Goal: Information Seeking & Learning: Learn about a topic

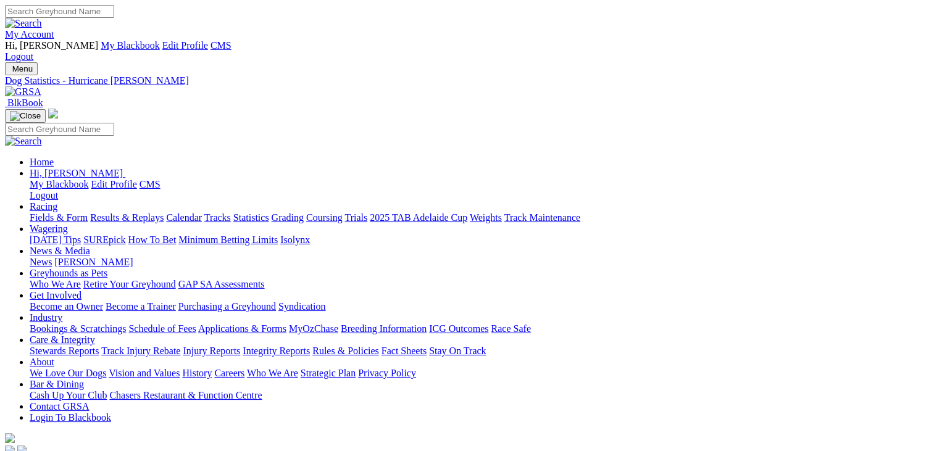
click at [41, 86] on img at bounding box center [23, 91] width 36 height 11
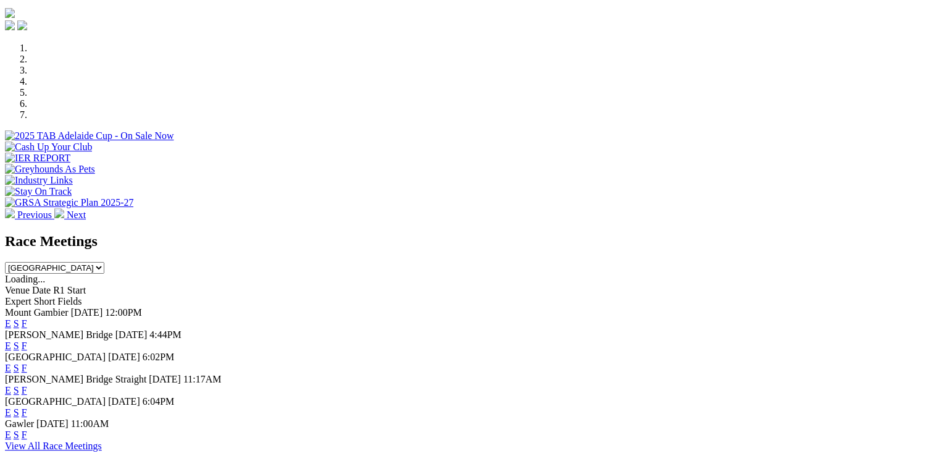
scroll to position [411, 0]
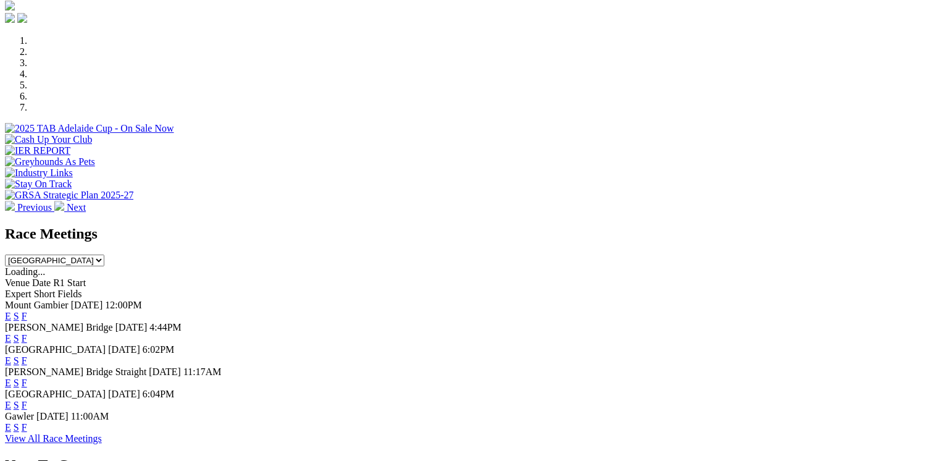
click at [11, 333] on link "E" at bounding box center [8, 338] width 6 height 10
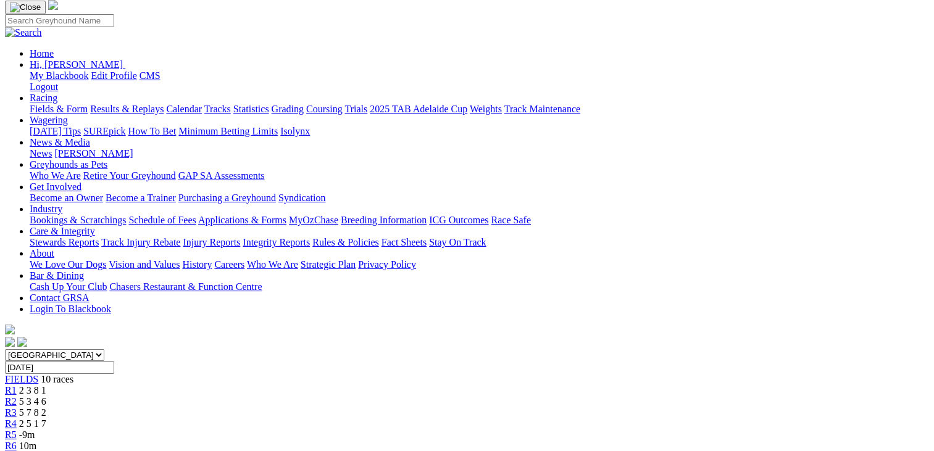
scroll to position [77, 0]
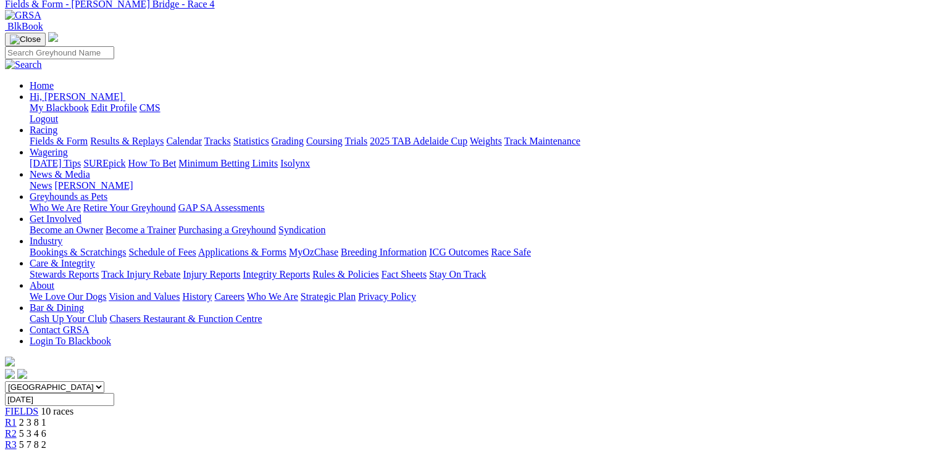
click at [46, 429] on span "5 3 4 6" at bounding box center [32, 434] width 27 height 10
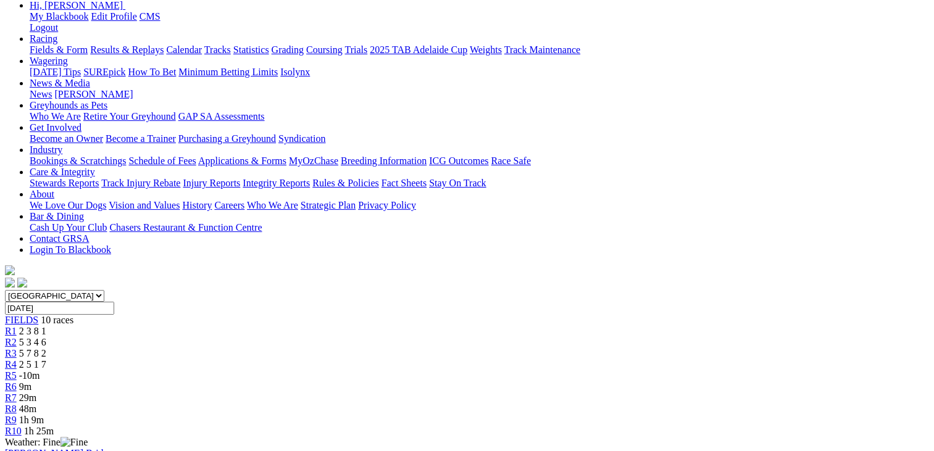
scroll to position [131, 0]
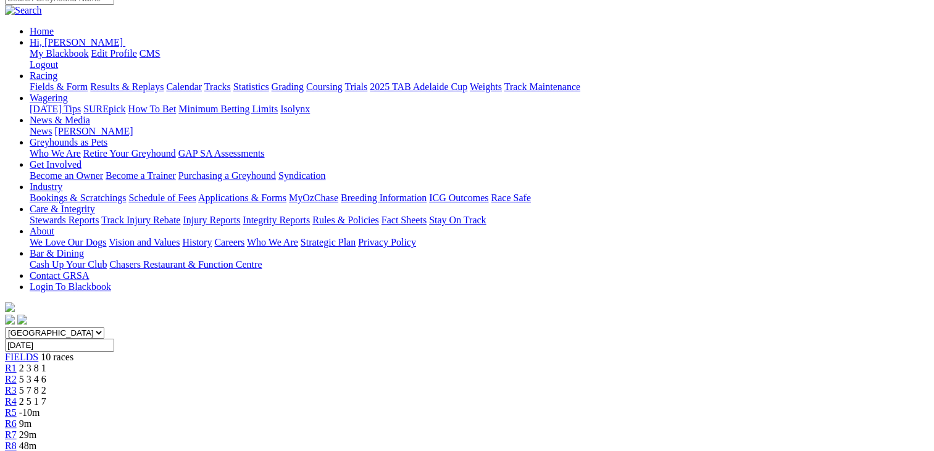
click at [196, 363] on div "R1 2 3 8 1" at bounding box center [467, 368] width 924 height 11
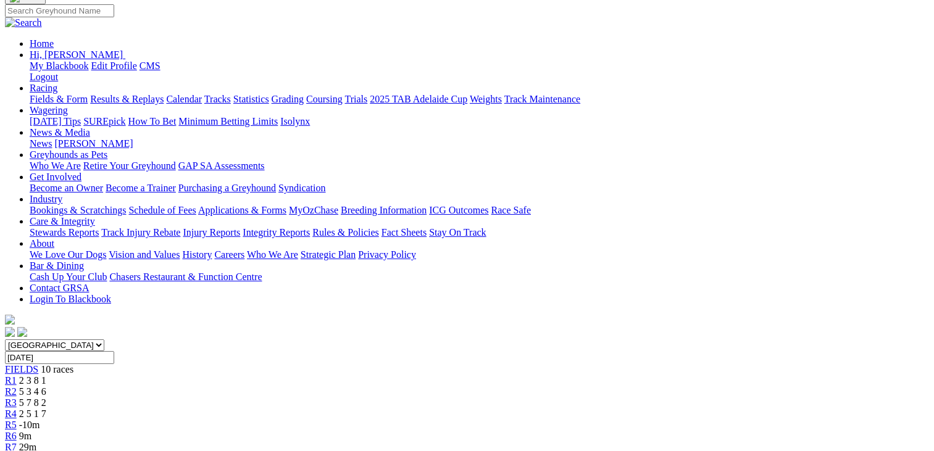
scroll to position [103, 0]
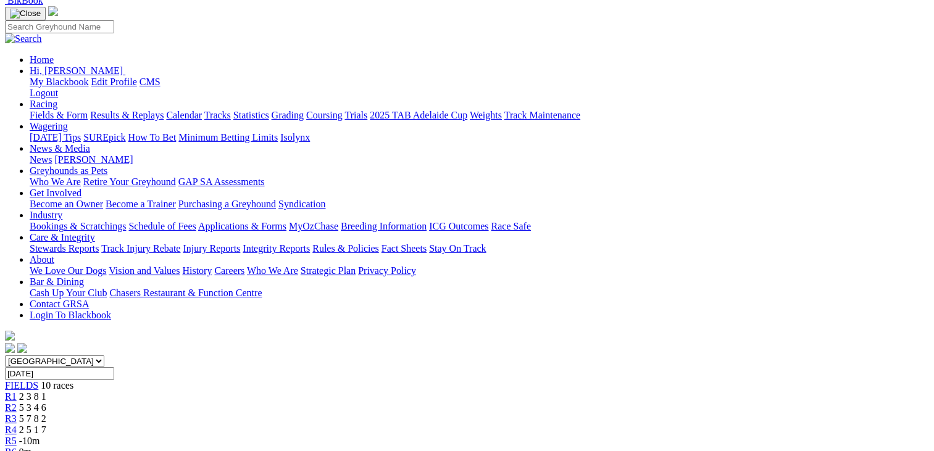
click at [46, 403] on span "5 3 4 6" at bounding box center [32, 408] width 27 height 10
